Goal: Information Seeking & Learning: Understand process/instructions

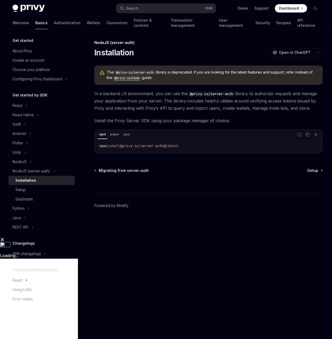
click at [135, 77] on code "@privy-io/node" at bounding box center [127, 77] width 30 height 5
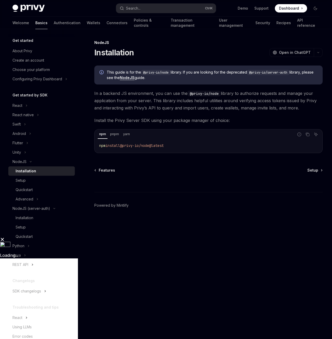
click at [135, 78] on link "NodeJS" at bounding box center [127, 77] width 15 height 5
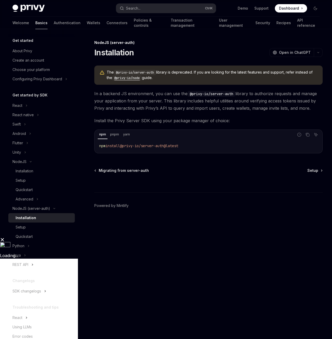
click at [134, 79] on code "@privy-io/node" at bounding box center [127, 77] width 30 height 5
type textarea "*"
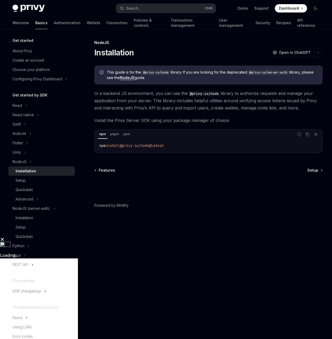
click at [129, 145] on span "@privy-io/node@latest" at bounding box center [142, 145] width 44 height 5
drag, startPoint x: 126, startPoint y: 145, endPoint x: 170, endPoint y: 143, distance: 43.7
click at [170, 143] on code "npm install @privy-io/node@latest" at bounding box center [208, 145] width 218 height 6
copy span "@privy-io/node@lates"
